Goal: Check status: Check status

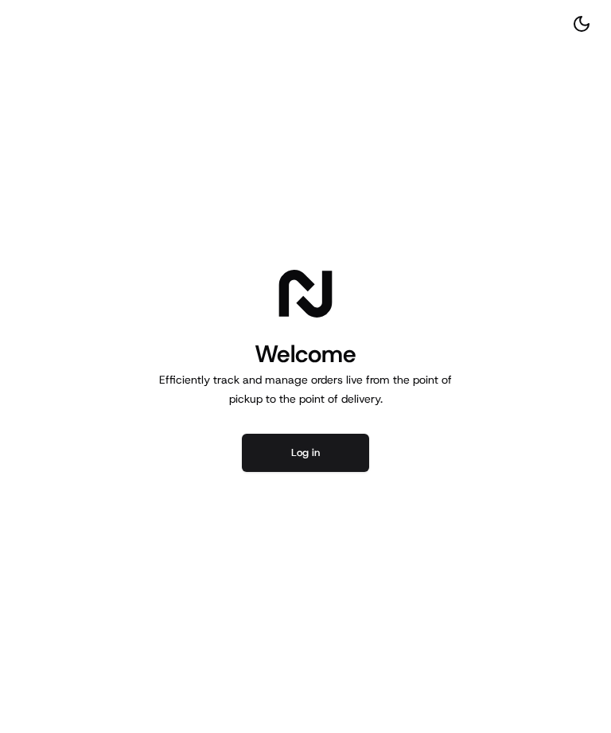
click at [318, 448] on button "Log in" at bounding box center [305, 453] width 127 height 38
